Goal: Task Accomplishment & Management: Complete application form

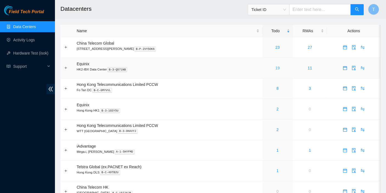
click at [276, 67] on link "19" at bounding box center [278, 68] width 4 height 4
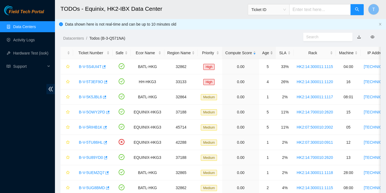
click at [262, 52] on div "Age" at bounding box center [267, 53] width 11 height 6
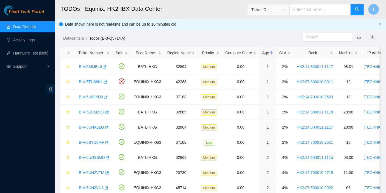
click at [265, 51] on div "Age" at bounding box center [267, 53] width 11 height 6
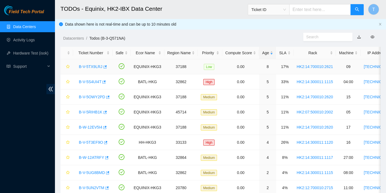
click at [88, 66] on link "B-V-5TX9LRJ" at bounding box center [91, 66] width 24 height 4
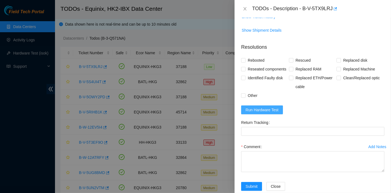
click at [263, 114] on button "Run Hardware Test" at bounding box center [262, 109] width 42 height 9
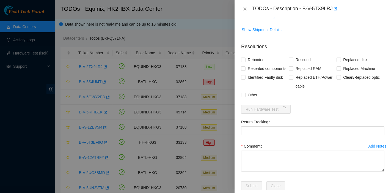
scroll to position [213, 0]
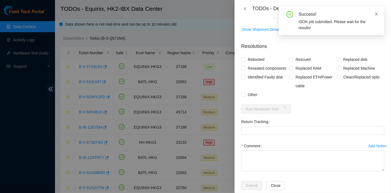
click at [376, 14] on icon "close" at bounding box center [376, 14] width 3 height 3
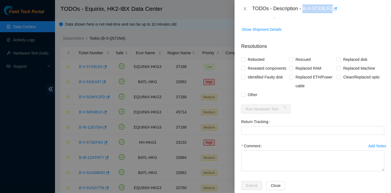
drag, startPoint x: 305, startPoint y: 8, endPoint x: 332, endPoint y: 14, distance: 27.2
click at [332, 14] on div "TODOs - Description - B-V-5TX9LRJ" at bounding box center [312, 9] width 156 height 18
copy div "B-V-5TX9LRJ"
click at [264, 73] on span "Reseated components" at bounding box center [266, 68] width 43 height 9
click at [245, 70] on input "Reseated components" at bounding box center [243, 68] width 4 height 4
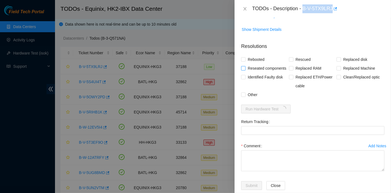
checkbox input "true"
click at [256, 64] on span "Rebooted" at bounding box center [255, 59] width 21 height 9
click at [245, 61] on input "Rebooted" at bounding box center [243, 59] width 4 height 4
checkbox input "true"
click at [301, 64] on span "Rescued" at bounding box center [303, 59] width 20 height 9
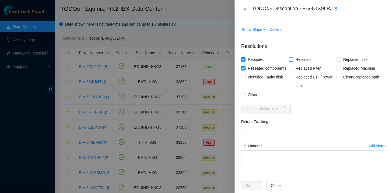
click at [293, 61] on input "Rescued" at bounding box center [291, 59] width 4 height 4
checkbox input "true"
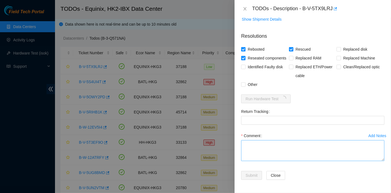
scroll to position [255, 0]
click at [266, 159] on textarea "Comment" at bounding box center [312, 150] width 143 height 21
type textarea "pass ok"
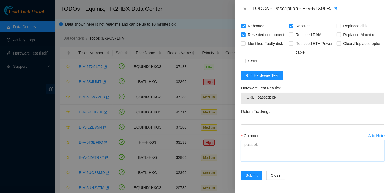
scroll to position [279, 0]
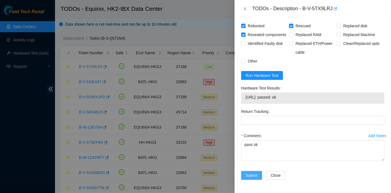
click at [245, 174] on button "Submit" at bounding box center [251, 175] width 21 height 9
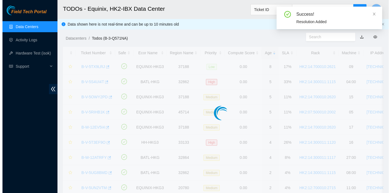
scroll to position [130, 0]
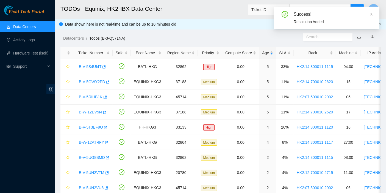
click at [235, 29] on div "Datacenters / Todos (B-3-Q571NA) /" at bounding box center [179, 25] width 248 height 31
click at [88, 67] on link "B-V-5S4UI4T" at bounding box center [90, 66] width 23 height 4
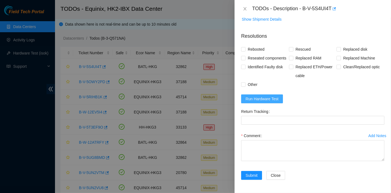
click at [268, 97] on span "Run Hardware Test" at bounding box center [261, 99] width 33 height 6
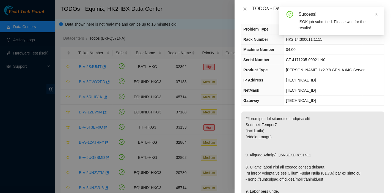
scroll to position [0, 0]
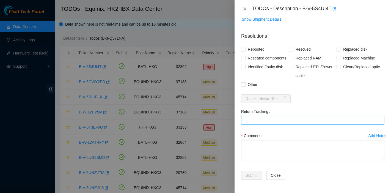
scroll to position [425, 0]
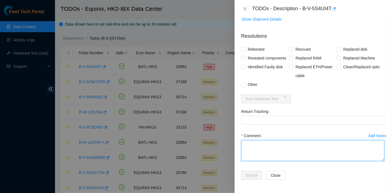
click at [265, 151] on textarea "Comment" at bounding box center [312, 150] width 143 height 21
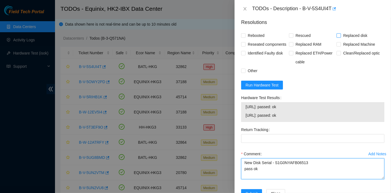
type textarea "New Disk Serial - S1G0NYAFB06513 pass ok"
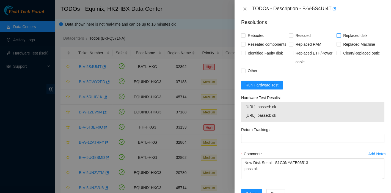
click at [343, 40] on span "Replaced disk" at bounding box center [355, 35] width 29 height 9
click at [340, 37] on input "Replaced disk" at bounding box center [338, 35] width 4 height 4
checkbox input "true"
click at [293, 37] on span "Rescued" at bounding box center [303, 35] width 20 height 9
click at [293, 37] on input "Rescued" at bounding box center [291, 35] width 4 height 4
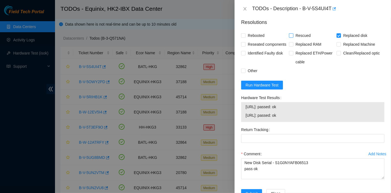
checkbox input "true"
click at [253, 40] on span "Rebooted" at bounding box center [255, 35] width 21 height 9
click at [245, 37] on input "Rebooted" at bounding box center [243, 35] width 4 height 4
checkbox input "true"
click at [252, 48] on span "Reseated components" at bounding box center [266, 44] width 43 height 9
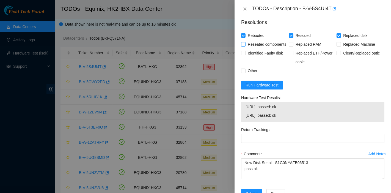
click at [245, 46] on input "Reseated components" at bounding box center [243, 44] width 4 height 4
checkbox input "true"
drag, startPoint x: 304, startPoint y: 9, endPoint x: 331, endPoint y: 13, distance: 27.5
click at [331, 13] on div "TODOs - Description - B-V-5S4UI4T" at bounding box center [312, 9] width 156 height 18
copy div "B-V-5S4UI4T"
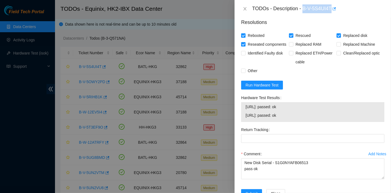
drag, startPoint x: 354, startPoint y: 88, endPoint x: 353, endPoint y: 93, distance: 4.8
click at [355, 75] on div "Rebooted Rescued Replaced disk Reseated components Replaced RAM Replaced Machin…" at bounding box center [312, 53] width 143 height 44
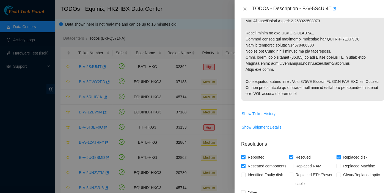
scroll to position [303, 0]
drag, startPoint x: 288, startPoint y: 45, endPoint x: 327, endPoint y: 43, distance: 38.8
copy p "473665205670"
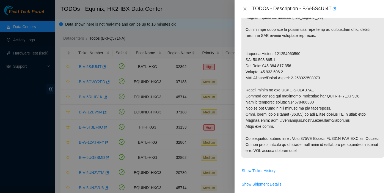
click at [328, 102] on p at bounding box center [312, 11] width 143 height 292
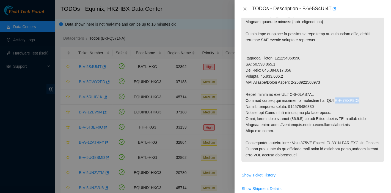
scroll to position [242, 0]
drag, startPoint x: 326, startPoint y: 98, endPoint x: 358, endPoint y: 99, distance: 31.3
click at [358, 99] on p at bounding box center [312, 16] width 143 height 292
copy p "B-V-5TFT0J8"
click at [288, 97] on p at bounding box center [312, 16] width 143 height 292
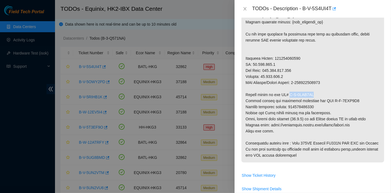
drag, startPoint x: 286, startPoint y: 93, endPoint x: 329, endPoint y: 94, distance: 42.6
click at [329, 94] on p at bounding box center [312, 16] width 143 height 292
copy p "B-V-5TFT0IZ"
click at [315, 119] on p at bounding box center [312, 16] width 143 height 292
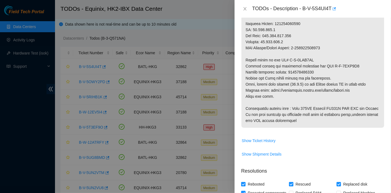
scroll to position [276, 0]
drag, startPoint x: 288, startPoint y: 70, endPoint x: 334, endPoint y: 71, distance: 45.6
copy p "473665205670"
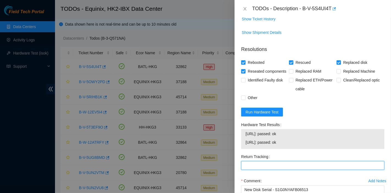
click at [277, 169] on Tracking "Return Tracking" at bounding box center [312, 165] width 143 height 9
paste Tracking "473665205670"
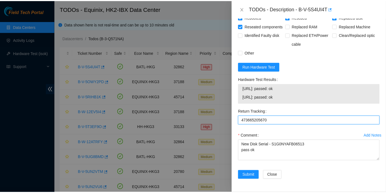
scroll to position [457, 0]
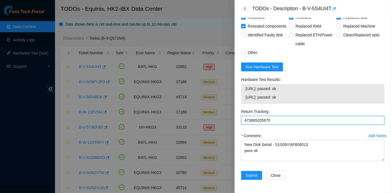
type Tracking "473665205670"
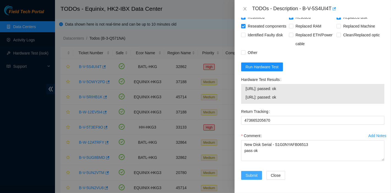
click at [250, 173] on span "Submit" at bounding box center [251, 175] width 12 height 6
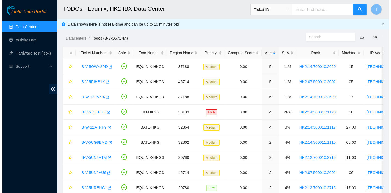
scroll to position [149, 0]
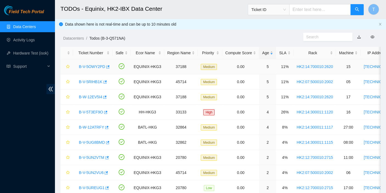
drag, startPoint x: 95, startPoint y: 66, endPoint x: 250, endPoint y: 105, distance: 159.8
click at [95, 66] on link "B-V-5OWY2PD" at bounding box center [92, 66] width 26 height 4
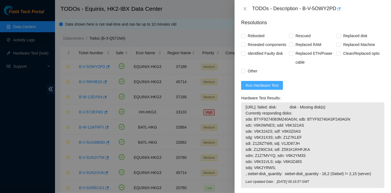
click at [275, 89] on button "Run Hardware Test" at bounding box center [262, 85] width 42 height 9
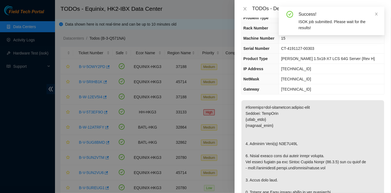
scroll to position [0, 0]
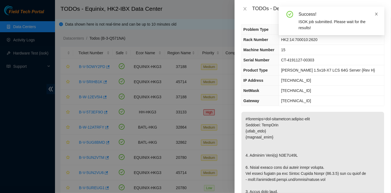
click at [376, 13] on icon "close" at bounding box center [376, 14] width 4 height 4
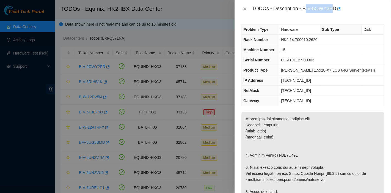
drag, startPoint x: 305, startPoint y: 9, endPoint x: 333, endPoint y: 12, distance: 28.8
click at [333, 12] on div "TODOs - Description - B-V-5OWY2PD" at bounding box center [318, 8] width 132 height 9
click at [302, 12] on div "TODOs - Description - B-V-5OWY2PD" at bounding box center [318, 8] width 132 height 9
drag, startPoint x: 302, startPoint y: 7, endPoint x: 336, endPoint y: 14, distance: 34.4
click at [336, 14] on div "TODOs - Description - B-V-5OWY2PD" at bounding box center [312, 9] width 156 height 18
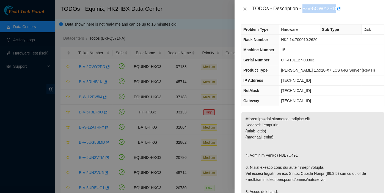
copy div "B-V-5OWY2PD"
drag, startPoint x: 345, startPoint y: 147, endPoint x: 340, endPoint y: 144, distance: 6.0
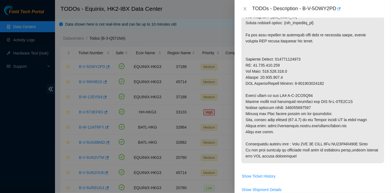
click at [306, 128] on p at bounding box center [312, 17] width 143 height 292
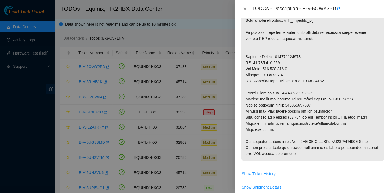
scroll to position [244, 0]
drag, startPoint x: 288, startPoint y: 104, endPoint x: 340, endPoint y: 104, distance: 52.5
click at [340, 104] on p at bounding box center [312, 14] width 143 height 292
copy p "473665206780"
click at [261, 124] on p at bounding box center [312, 14] width 143 height 292
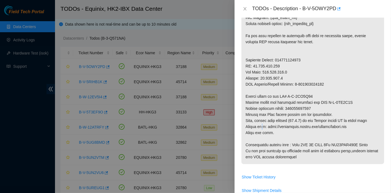
click at [323, 117] on p at bounding box center [312, 17] width 143 height 292
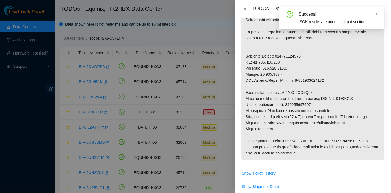
scroll to position [244, 0]
drag, startPoint x: 325, startPoint y: 96, endPoint x: 369, endPoint y: 98, distance: 44.3
click at [369, 98] on p at bounding box center [312, 13] width 143 height 292
copy p "B-V-5TK6T2C"
click at [312, 99] on p at bounding box center [312, 13] width 143 height 292
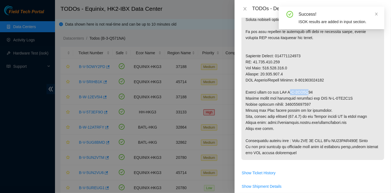
drag, startPoint x: 287, startPoint y: 91, endPoint x: 296, endPoint y: 92, distance: 9.7
click at [304, 91] on p at bounding box center [312, 13] width 143 height 292
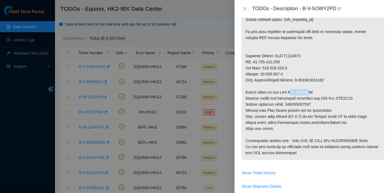
click at [288, 91] on p at bounding box center [312, 13] width 143 height 292
drag, startPoint x: 285, startPoint y: 92, endPoint x: 332, endPoint y: 92, distance: 46.7
click at [332, 92] on p at bounding box center [312, 13] width 143 height 292
copy p "B-V-5TK6T22"
click at [313, 118] on p at bounding box center [312, 13] width 143 height 292
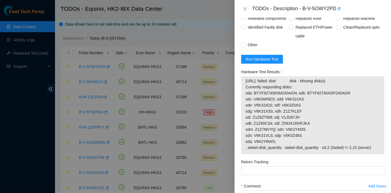
scroll to position [451, 0]
click at [373, 116] on span "[URL]: failed: disk: disk - Missing disk(s) Currently responding disks: sda: BT…" at bounding box center [312, 114] width 134 height 73
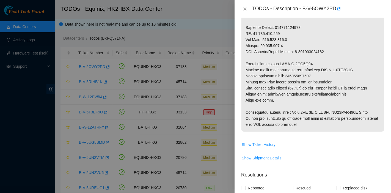
scroll to position [272, 0]
drag, startPoint x: 369, startPoint y: 92, endPoint x: 364, endPoint y: 95, distance: 5.3
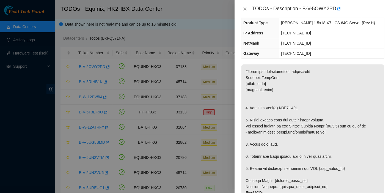
scroll to position [0, 0]
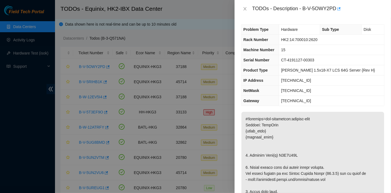
drag, startPoint x: 375, startPoint y: 113, endPoint x: 373, endPoint y: 123, distance: 10.1
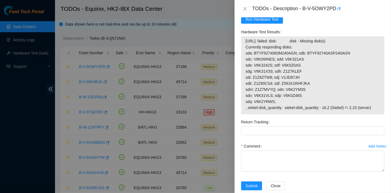
scroll to position [490, 0]
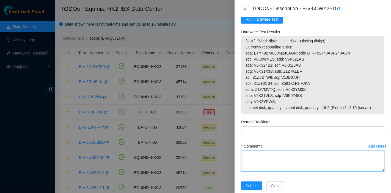
click at [276, 166] on textarea "Comment" at bounding box center [312, 160] width 143 height 21
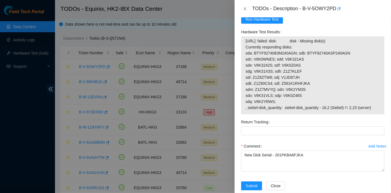
click at [275, 110] on span "[URL]: failed: disk: disk - Missing disk(s) Currently responding disks: sda: BT…" at bounding box center [312, 74] width 134 height 73
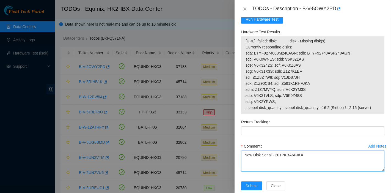
click at [305, 168] on textarea "New Disk Serial - 201PKBA6FJKA" at bounding box center [312, 160] width 143 height 21
click at [304, 169] on textarea "New Disk Serial - 201PKBA6FJKA" at bounding box center [312, 160] width 143 height 21
type textarea "New Disk Serial - 201PKBA6FJKA after reseating the disk still the disk is not d…"
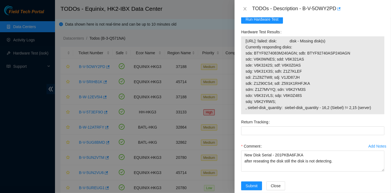
click at [365, 95] on span "[URL]: failed: disk: disk - Missing disk(s) Currently responding disks: sda: BT…" at bounding box center [312, 74] width 134 height 73
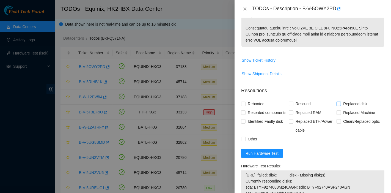
scroll to position [356, 0]
click at [346, 101] on span "Replaced disk" at bounding box center [355, 103] width 29 height 9
click at [340, 102] on input "Replaced disk" at bounding box center [338, 104] width 4 height 4
checkbox input "true"
click at [307, 106] on span "Rescued" at bounding box center [303, 103] width 20 height 9
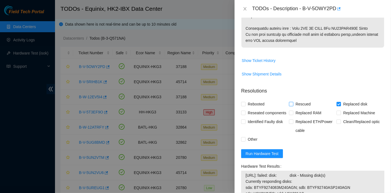
click at [293, 105] on input "Rescued" at bounding box center [291, 104] width 4 height 4
checkbox input "true"
click at [267, 105] on div "Rebooted" at bounding box center [265, 103] width 48 height 9
click at [254, 114] on span "Reseated components" at bounding box center [266, 112] width 43 height 9
click at [245, 114] on input "Reseated components" at bounding box center [243, 112] width 4 height 4
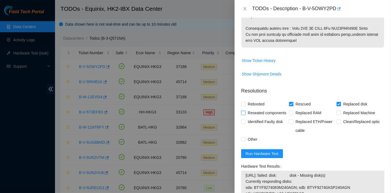
checkbox input "true"
click at [251, 105] on span "Rebooted" at bounding box center [255, 103] width 21 height 9
click at [245, 105] on input "Rebooted" at bounding box center [243, 104] width 4 height 4
checkbox input "true"
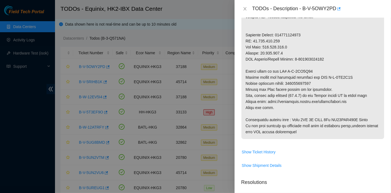
drag, startPoint x: 286, startPoint y: 82, endPoint x: 355, endPoint y: 84, distance: 69.3
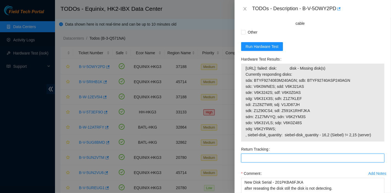
click at [266, 169] on div "Return Tracking" at bounding box center [313, 156] width 148 height 24
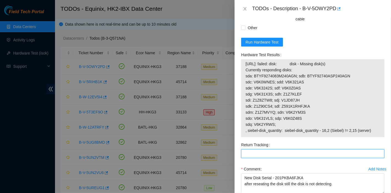
paste Tracking "473665206780"
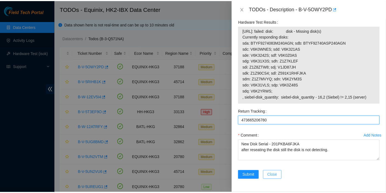
scroll to position [508, 0]
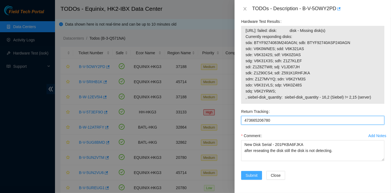
type Tracking "473665206780"
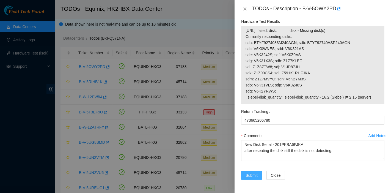
click at [252, 175] on span "Submit" at bounding box center [251, 175] width 12 height 6
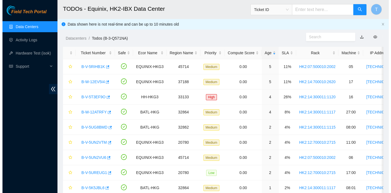
scroll to position [149, 0]
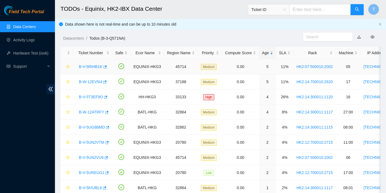
click at [89, 64] on link "B-V-5RIHB1K" at bounding box center [91, 66] width 24 height 4
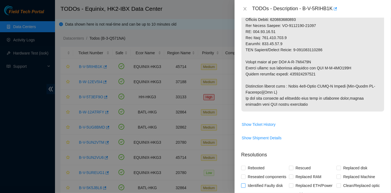
scroll to position [306, 0]
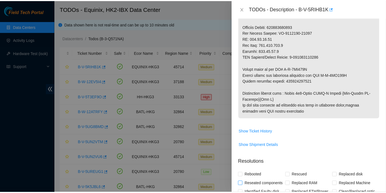
scroll to position [300, 0]
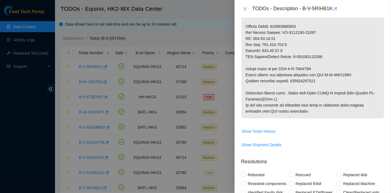
click at [244, 7] on icon "close" at bounding box center [245, 9] width 4 height 4
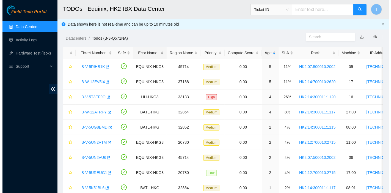
scroll to position [170, 0]
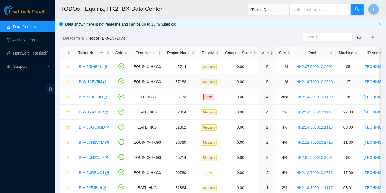
click at [90, 82] on link "B-W-12EV5I4" at bounding box center [90, 81] width 23 height 4
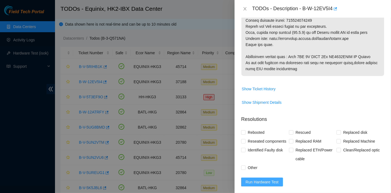
scroll to position [328, 0]
click at [268, 185] on span "Run Hardware Test" at bounding box center [261, 182] width 33 height 6
click at [368, 84] on span "Show Ticket History" at bounding box center [312, 88] width 143 height 9
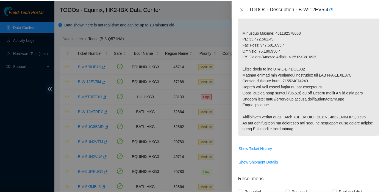
scroll to position [268, 0]
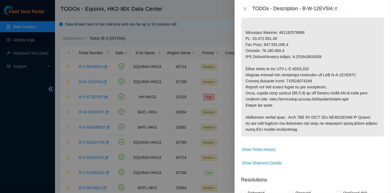
click at [0, 92] on div at bounding box center [195, 96] width 391 height 193
click at [245, 9] on icon "close" at bounding box center [244, 8] width 3 height 3
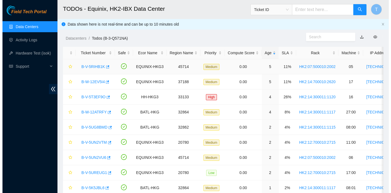
scroll to position [170, 0]
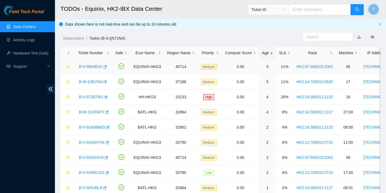
click at [94, 68] on link "B-V-5RIHB1K" at bounding box center [91, 66] width 24 height 4
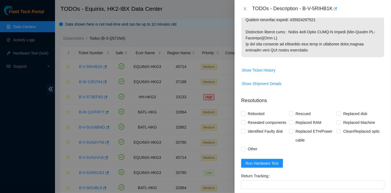
scroll to position [361, 0]
click at [264, 166] on span "Run Hardware Test" at bounding box center [261, 163] width 33 height 6
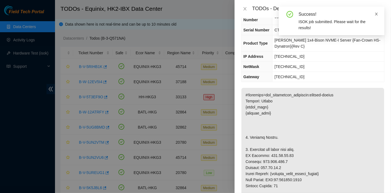
scroll to position [25, 0]
click at [376, 12] on span at bounding box center [376, 14] width 4 height 4
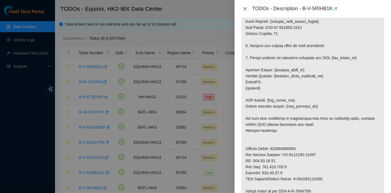
click at [246, 10] on icon "close" at bounding box center [245, 9] width 4 height 4
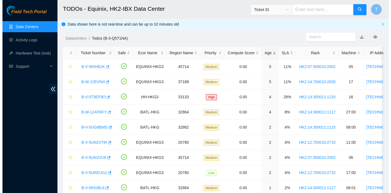
scroll to position [170, 0]
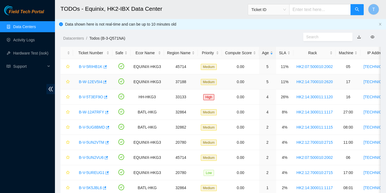
click at [87, 82] on link "B-W-12EV5I4" at bounding box center [90, 81] width 23 height 4
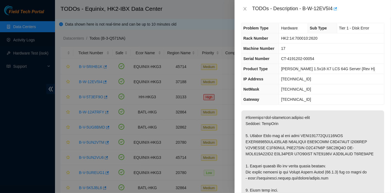
scroll to position [0, 0]
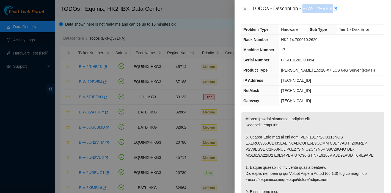
drag, startPoint x: 303, startPoint y: 8, endPoint x: 332, endPoint y: 14, distance: 29.8
click at [332, 14] on div "TODOs - Description - B-W-12EV5I4" at bounding box center [312, 9] width 156 height 18
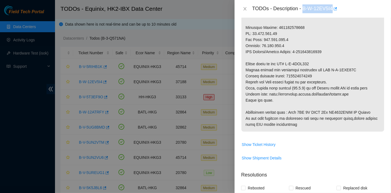
scroll to position [273, 0]
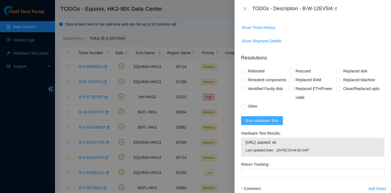
scroll to position [389, 0]
click at [276, 124] on span "Run Hardware Test" at bounding box center [261, 121] width 33 height 6
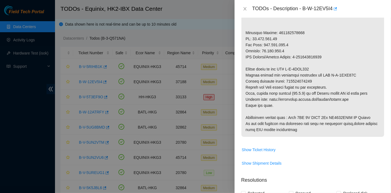
scroll to position [267, 0]
drag, startPoint x: 288, startPoint y: 80, endPoint x: 356, endPoint y: 84, distance: 68.5
drag, startPoint x: 287, startPoint y: 80, endPoint x: 311, endPoint y: 80, distance: 23.6
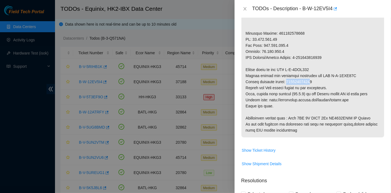
drag, startPoint x: 288, startPoint y: 80, endPoint x: 319, endPoint y: 84, distance: 31.7
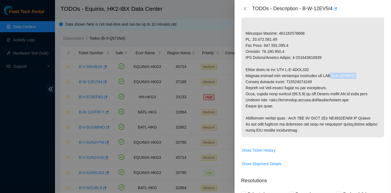
drag, startPoint x: 325, startPoint y: 74, endPoint x: 355, endPoint y: 74, distance: 29.7
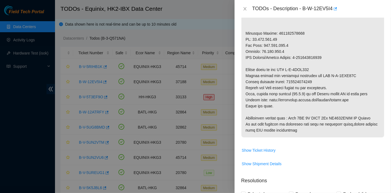
drag, startPoint x: 286, startPoint y: 69, endPoint x: 314, endPoint y: 67, distance: 28.1
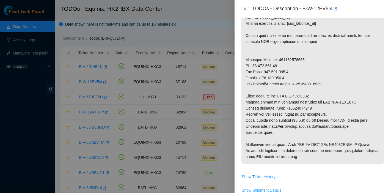
scroll to position [242, 0]
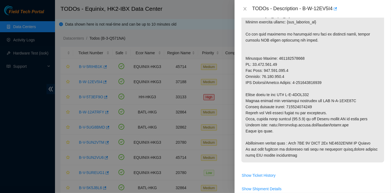
click at [363, 104] on p at bounding box center [312, 16] width 143 height 292
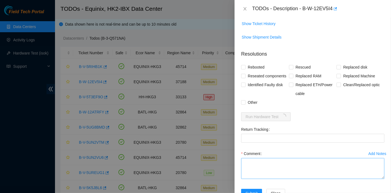
scroll to position [419, 0]
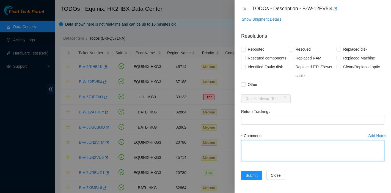
click at [276, 148] on textarea "Comment" at bounding box center [312, 150] width 143 height 21
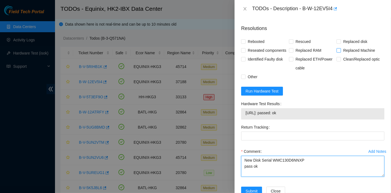
type textarea "New Disk Serial WMC130D6NNXP pass ok"
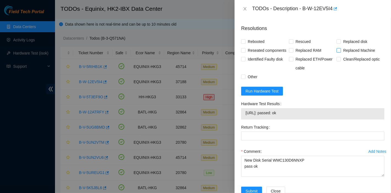
click at [346, 46] on span "Replaced Machine" at bounding box center [359, 50] width 36 height 9
click at [340, 48] on input "Replaced Machine" at bounding box center [338, 50] width 4 height 4
checkbox input "true"
click at [346, 42] on span "Replaced disk" at bounding box center [355, 41] width 29 height 9
click at [340, 42] on input "Replaced disk" at bounding box center [338, 41] width 4 height 4
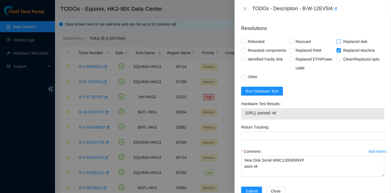
checkbox input "true"
click at [345, 47] on span "Replaced Machine" at bounding box center [359, 50] width 36 height 9
click at [340, 48] on input "Replaced Machine" at bounding box center [338, 50] width 4 height 4
checkbox input "false"
click at [310, 43] on div "Rescued" at bounding box center [313, 41] width 48 height 9
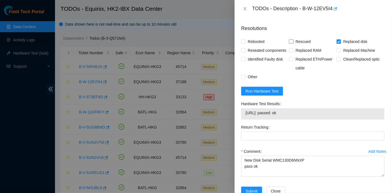
click at [307, 41] on span "Rescued" at bounding box center [303, 41] width 20 height 9
click at [293, 41] on input "Rescued" at bounding box center [291, 41] width 4 height 4
checkbox input "true"
click at [269, 42] on div "Rebooted" at bounding box center [265, 41] width 48 height 9
click at [263, 43] on span "Rebooted" at bounding box center [255, 41] width 21 height 9
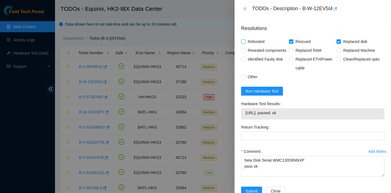
click at [245, 43] on input "Rebooted" at bounding box center [243, 41] width 4 height 4
checkbox input "true"
click at [256, 49] on span "Reseated components" at bounding box center [266, 50] width 43 height 9
click at [245, 49] on input "Reseated components" at bounding box center [243, 50] width 4 height 4
drag, startPoint x: 259, startPoint y: 62, endPoint x: 261, endPoint y: 65, distance: 3.8
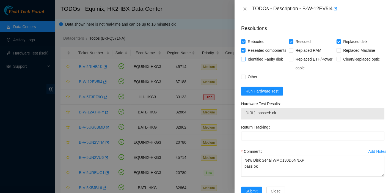
click at [260, 55] on span "Reseated components" at bounding box center [266, 50] width 43 height 9
click at [245, 52] on input "Reseated components" at bounding box center [243, 50] width 4 height 4
checkbox input "false"
click at [261, 63] on span "Identified Faulty disk" at bounding box center [265, 59] width 40 height 9
click at [245, 61] on input "Identified Faulty disk" at bounding box center [243, 59] width 4 height 4
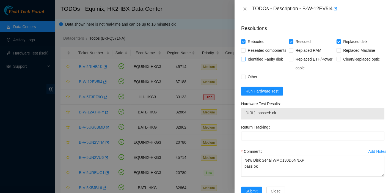
checkbox input "true"
click at [257, 51] on span "Reseated components" at bounding box center [266, 50] width 43 height 9
click at [245, 51] on input "Reseated components" at bounding box center [243, 50] width 4 height 4
checkbox input "true"
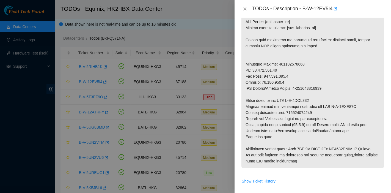
scroll to position [236, 0]
drag, startPoint x: 314, startPoint y: 112, endPoint x: 289, endPoint y: 111, distance: 25.5
click at [289, 111] on p at bounding box center [312, 22] width 143 height 292
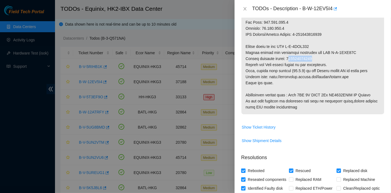
scroll to position [290, 0]
drag, startPoint x: 288, startPoint y: 59, endPoint x: 332, endPoint y: 58, distance: 44.0
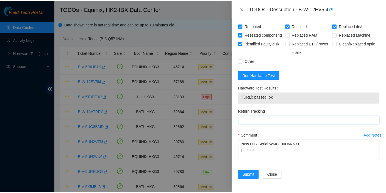
scroll to position [442, 0]
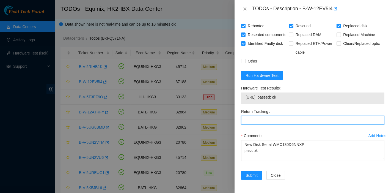
click at [266, 122] on Tracking "Return Tracking" at bounding box center [312, 120] width 143 height 9
paste Tracking "473665206806"
type Tracking "473665206806"
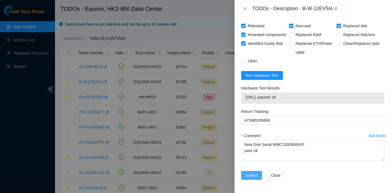
click at [249, 174] on span "Submit" at bounding box center [251, 175] width 12 height 6
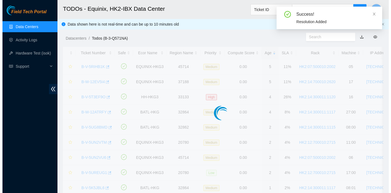
scroll to position [149, 0]
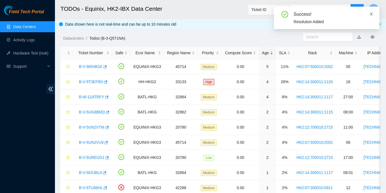
click at [371, 13] on icon "close" at bounding box center [371, 14] width 4 height 4
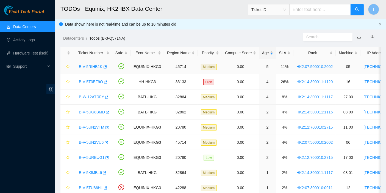
click at [92, 66] on link "B-V-5RIHB1K" at bounding box center [91, 66] width 24 height 4
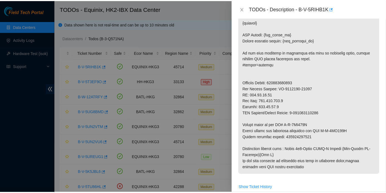
scroll to position [244, 0]
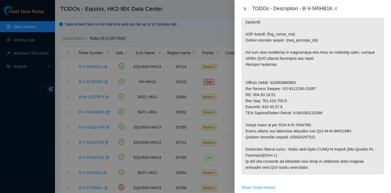
click at [244, 8] on icon "close" at bounding box center [245, 9] width 4 height 4
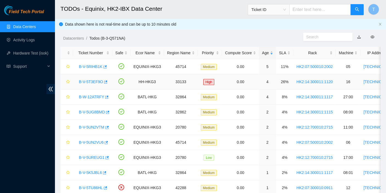
click at [86, 80] on link "B-V-5T3EF9O" at bounding box center [91, 81] width 24 height 4
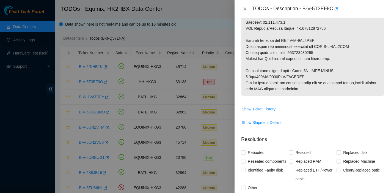
scroll to position [515, 0]
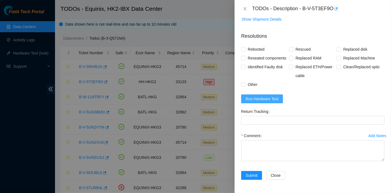
click at [257, 101] on span "Run Hardware Test" at bounding box center [261, 99] width 33 height 6
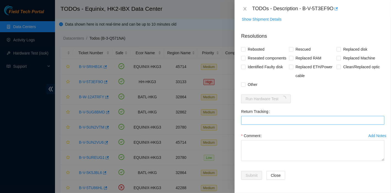
drag, startPoint x: 376, startPoint y: 93, endPoint x: 371, endPoint y: 119, distance: 26.7
click at [376, 93] on form "Resolutions Rebooted Rescued Replaced disk Reseated components Replaced RAM Rep…" at bounding box center [312, 107] width 143 height 158
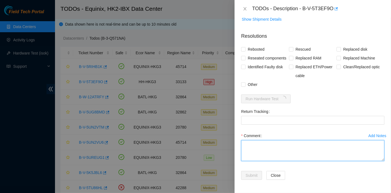
click at [294, 144] on textarea "Comment" at bounding box center [312, 150] width 143 height 21
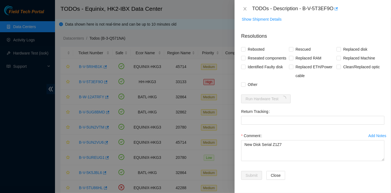
click at [272, 190] on div "Problem Type Hardware Sub Type Disk Rack Number HK2:14:300011:1120 Machine Numb…" at bounding box center [312, 105] width 156 height 175
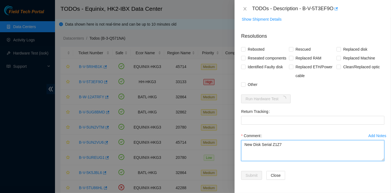
click at [323, 145] on textarea "New Disk Serial Z1Z7" at bounding box center [312, 150] width 143 height 21
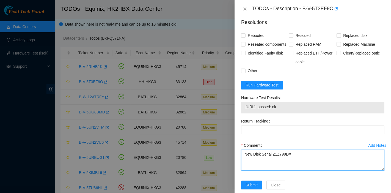
click at [305, 168] on textarea "New Disk Serial Z1Z799DX" at bounding box center [312, 159] width 143 height 21
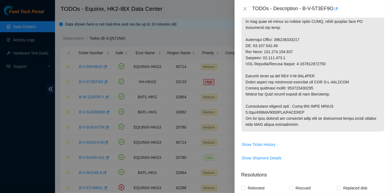
scroll to position [363, 0]
type textarea "New Disk Serial Z1Z799DX pass ok"
drag, startPoint x: 303, startPoint y: 9, endPoint x: 332, endPoint y: 13, distance: 29.7
click at [332, 13] on div "TODOs - Description - B-V-5T3EF9O" at bounding box center [318, 8] width 132 height 9
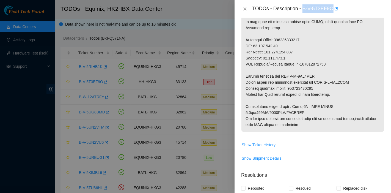
drag, startPoint x: 291, startPoint y: 95, endPoint x: 285, endPoint y: 90, distance: 8.1
drag, startPoint x: 289, startPoint y: 93, endPoint x: 327, endPoint y: 95, distance: 38.0
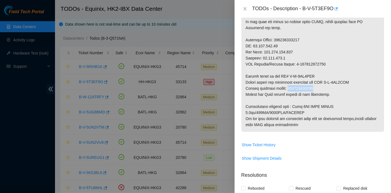
drag, startPoint x: 287, startPoint y: 92, endPoint x: 342, endPoint y: 94, distance: 55.0
drag, startPoint x: 325, startPoint y: 86, endPoint x: 378, endPoint y: 86, distance: 53.3
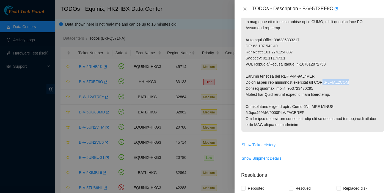
drag, startPoint x: 290, startPoint y: 82, endPoint x: 327, endPoint y: 84, distance: 36.8
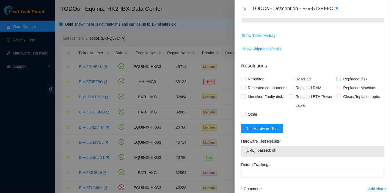
click at [352, 82] on span "Replaced disk" at bounding box center [355, 78] width 29 height 9
click at [340, 80] on input "Replaced disk" at bounding box center [338, 79] width 4 height 4
checkbox input "true"
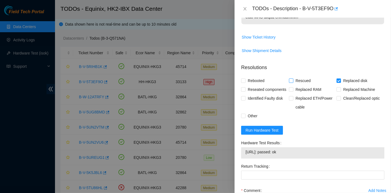
click at [300, 84] on span "Rescued" at bounding box center [303, 80] width 20 height 9
click at [293, 82] on input "Rescued" at bounding box center [291, 80] width 4 height 4
checkbox input "true"
click at [225, 84] on div at bounding box center [195, 96] width 391 height 193
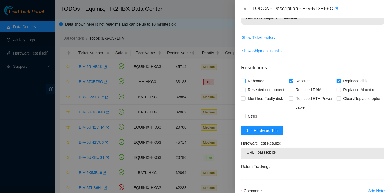
click at [242, 82] on input "Rebooted" at bounding box center [243, 81] width 4 height 4
checkbox input "true"
drag, startPoint x: 251, startPoint y: 94, endPoint x: 293, endPoint y: 127, distance: 53.0
click at [251, 94] on span "Reseated components" at bounding box center [266, 89] width 43 height 9
click at [245, 91] on input "Reseated components" at bounding box center [243, 89] width 4 height 4
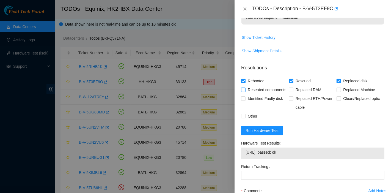
checkbox input "true"
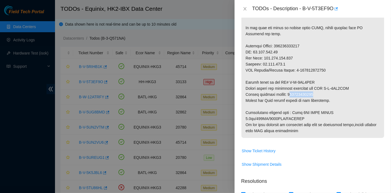
scroll to position [357, 0]
drag, startPoint x: 315, startPoint y: 99, endPoint x: 287, endPoint y: 100, distance: 27.5
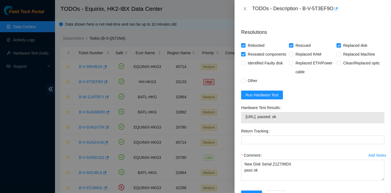
click at [262, 151] on div "Return Tracking" at bounding box center [313, 138] width 148 height 24
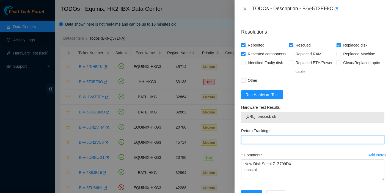
click at [262, 144] on Tracking "Return Tracking" at bounding box center [312, 139] width 143 height 9
paste Tracking "473665207331"
type Tracking "473665207331"
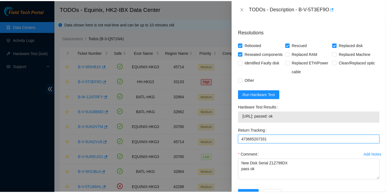
scroll to position [539, 0]
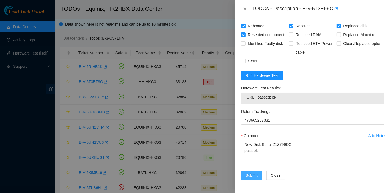
click at [250, 177] on span "Submit" at bounding box center [251, 175] width 12 height 6
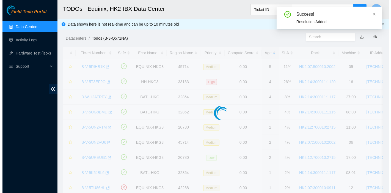
scroll to position [149, 0]
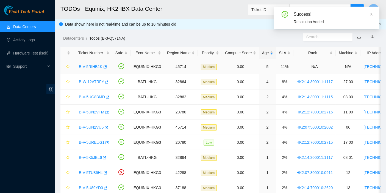
click at [90, 66] on link "B-V-5RIHB1K" at bounding box center [91, 66] width 24 height 4
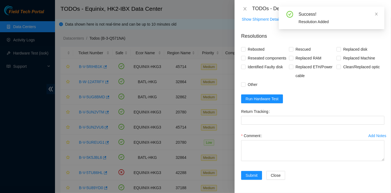
scroll to position [470, 0]
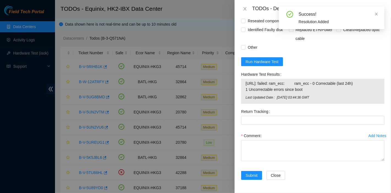
click at [262, 70] on form "Resolutions Rebooted Rescued Replaced disk Reseated components Replaced RAM Rep…" at bounding box center [312, 88] width 143 height 195
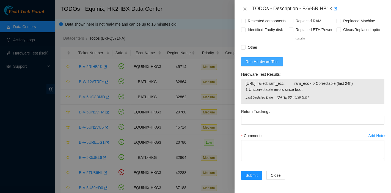
click at [264, 63] on span "Run Hardware Test" at bounding box center [261, 62] width 33 height 6
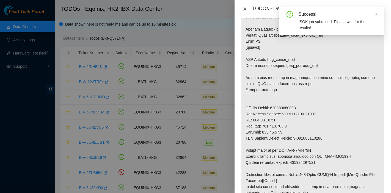
click at [246, 7] on icon "close" at bounding box center [245, 9] width 4 height 4
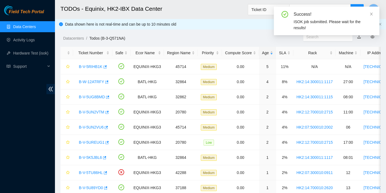
scroll to position [0, 0]
click at [95, 80] on link "B-W-12ATRFY" at bounding box center [91, 81] width 25 height 4
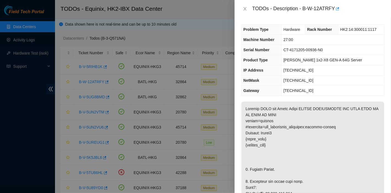
click at [367, 84] on td "[TECHNICAL_ID]" at bounding box center [332, 80] width 103 height 10
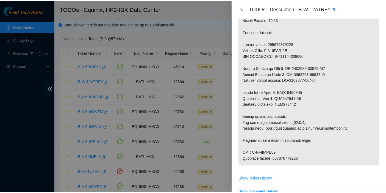
scroll to position [488, 0]
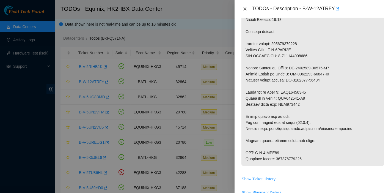
click at [245, 9] on icon "close" at bounding box center [244, 8] width 3 height 3
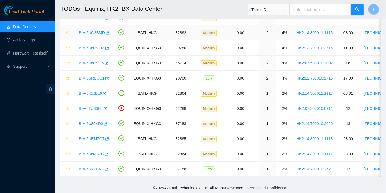
scroll to position [68, 0]
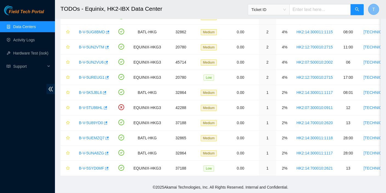
click at [371, 10] on button "T" at bounding box center [373, 9] width 11 height 11
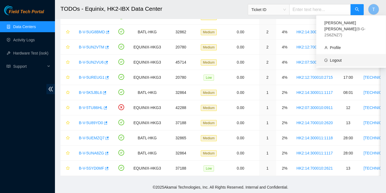
click at [342, 58] on link "Logout" at bounding box center [336, 60] width 12 height 4
